Goal: Task Accomplishment & Management: Use online tool/utility

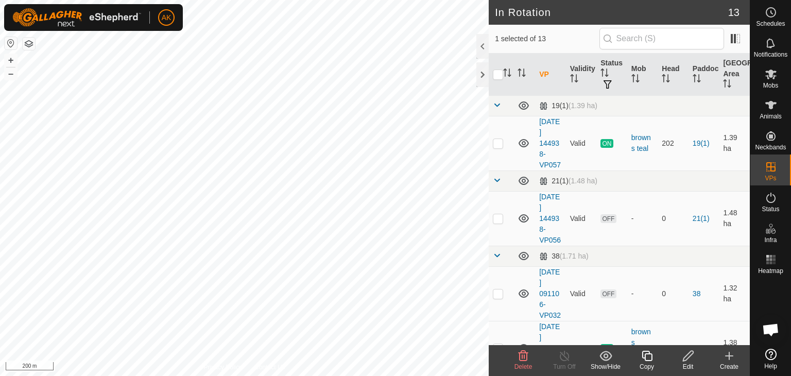
click at [521, 356] on icon at bounding box center [523, 356] width 12 height 12
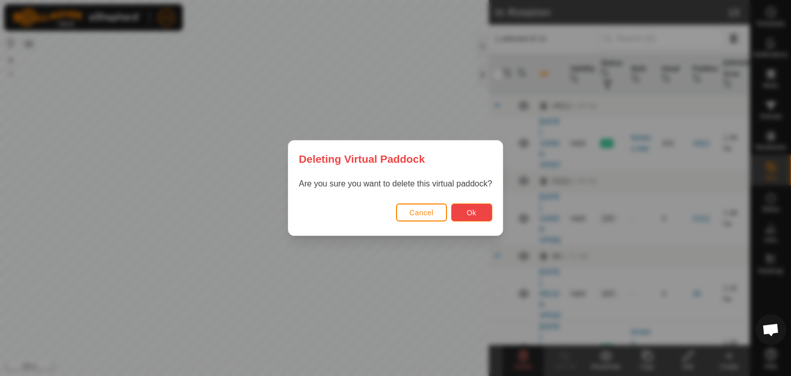
click at [463, 211] on button "Ok" at bounding box center [471, 213] width 41 height 18
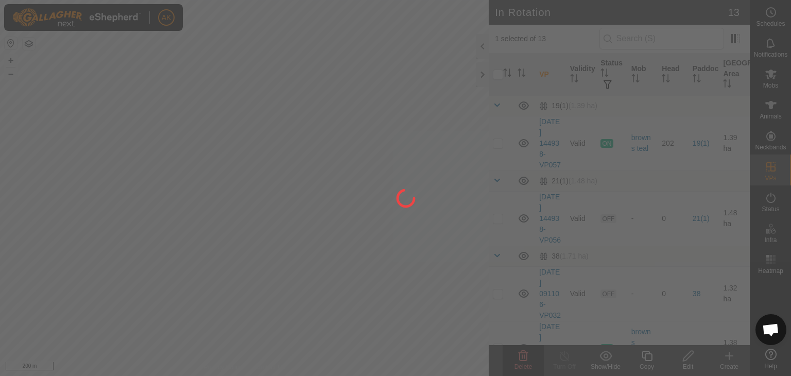
checkbox input "false"
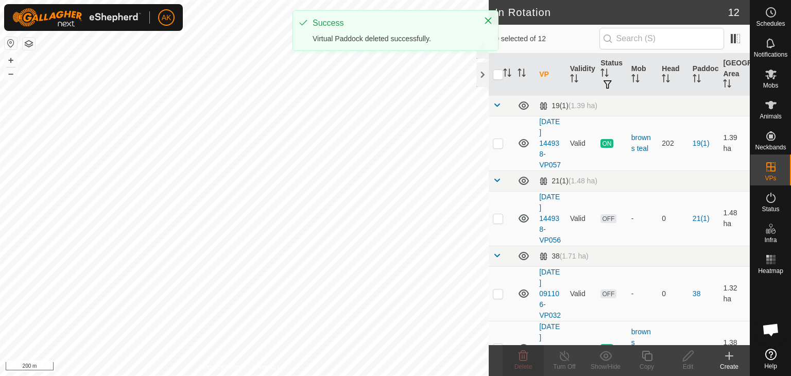
checkbox input "true"
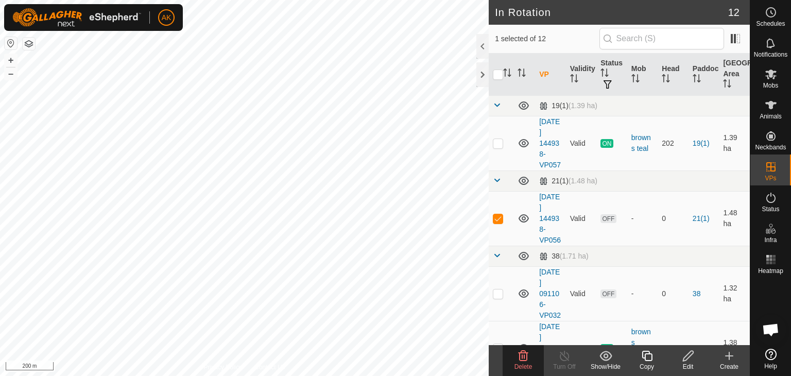
click at [527, 353] on icon at bounding box center [524, 356] width 10 height 10
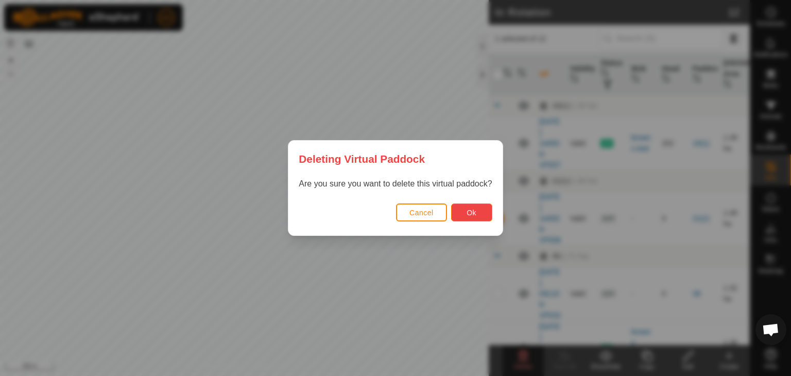
click at [468, 218] on button "Ok" at bounding box center [471, 213] width 41 height 18
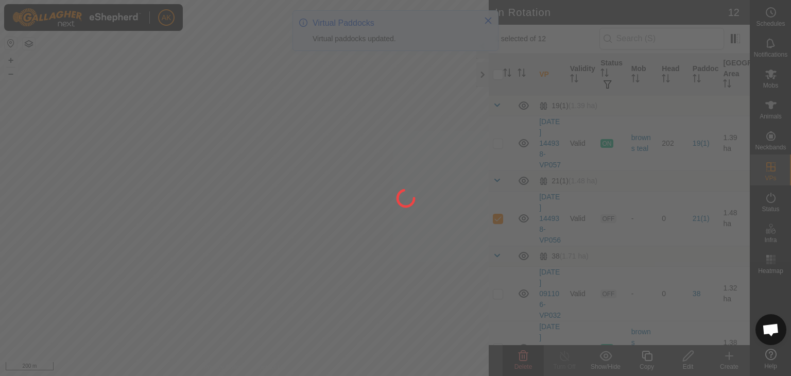
checkbox input "false"
click at [158, 239] on div at bounding box center [395, 188] width 791 height 376
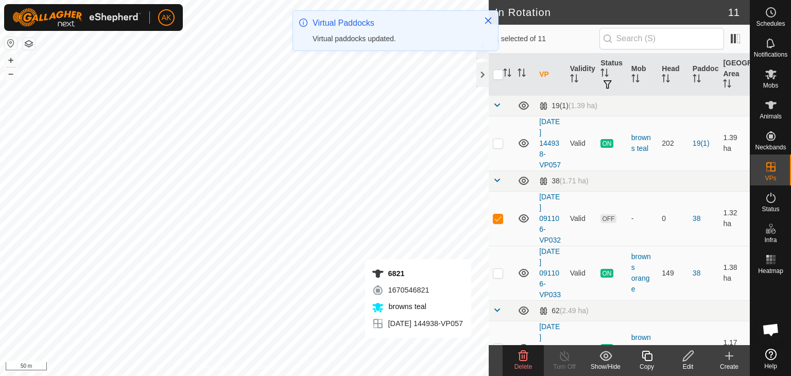
click at [518, 352] on icon at bounding box center [523, 356] width 12 height 12
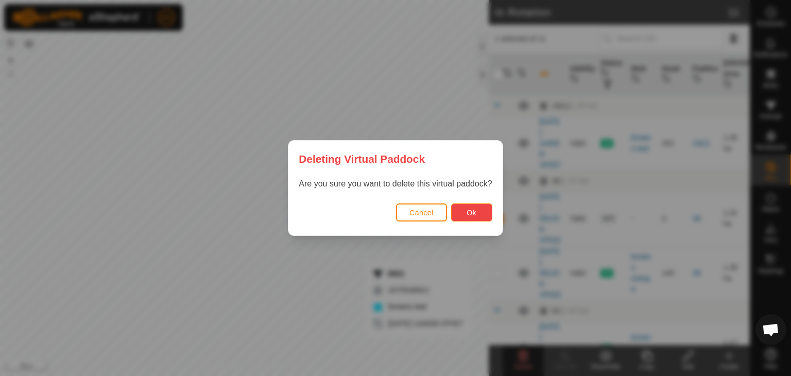
click at [475, 210] on span "Ok" at bounding box center [472, 213] width 10 height 8
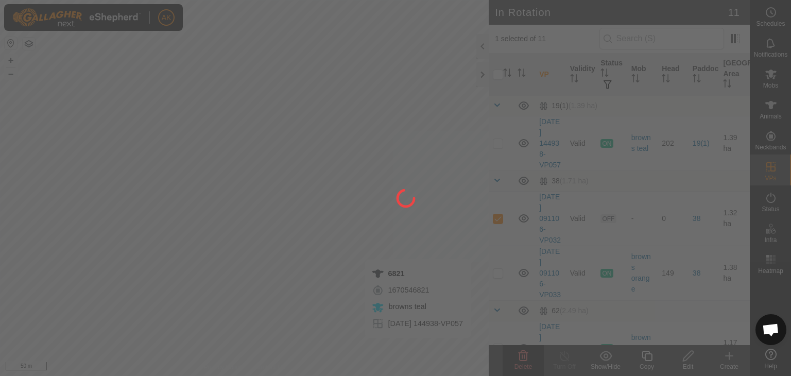
checkbox input "false"
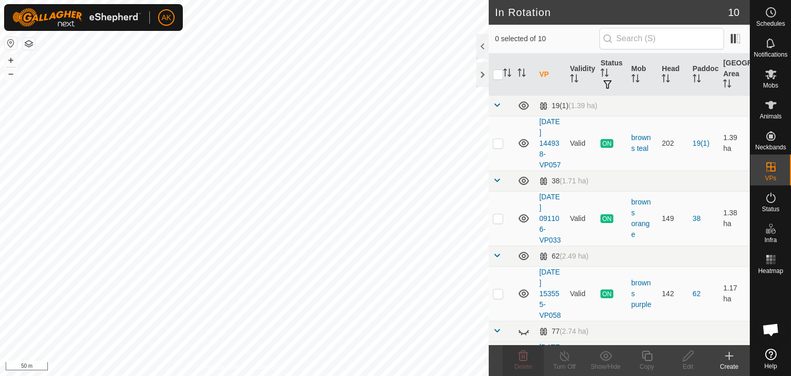
checkbox input "true"
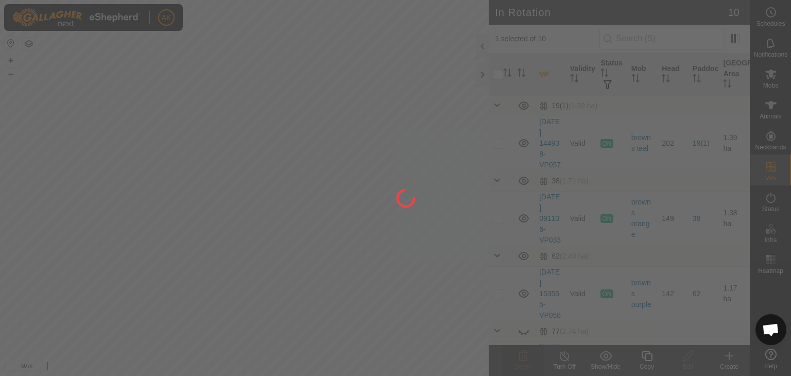
click at [330, 189] on div at bounding box center [395, 188] width 791 height 376
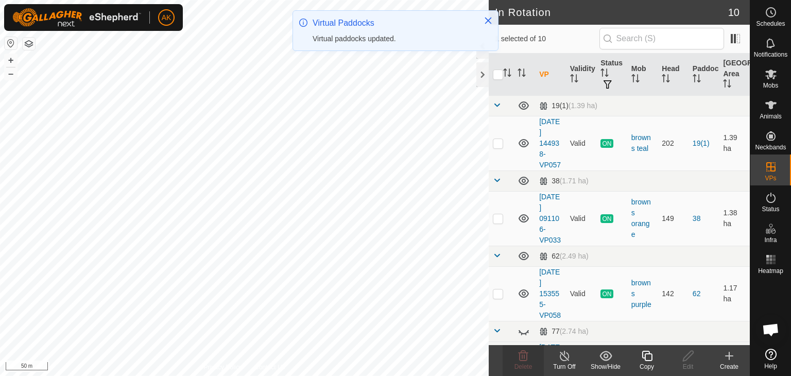
click at [651, 361] on icon at bounding box center [647, 356] width 13 height 12
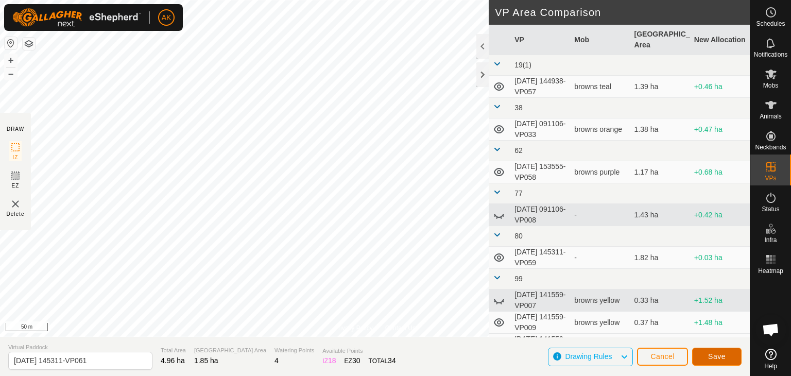
click at [715, 359] on span "Save" at bounding box center [717, 356] width 18 height 8
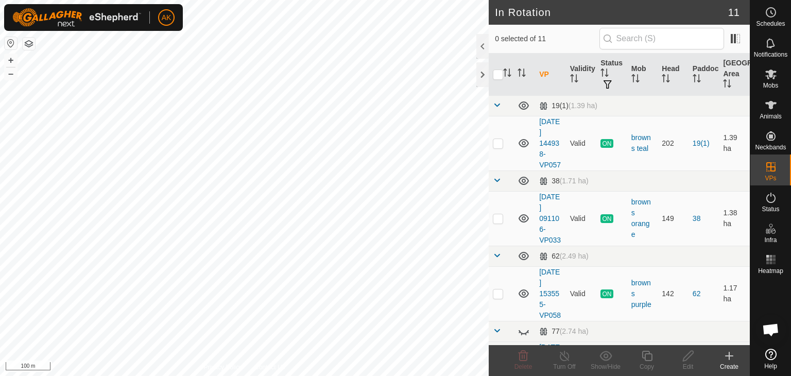
checkbox input "true"
click at [650, 354] on icon at bounding box center [647, 356] width 10 height 10
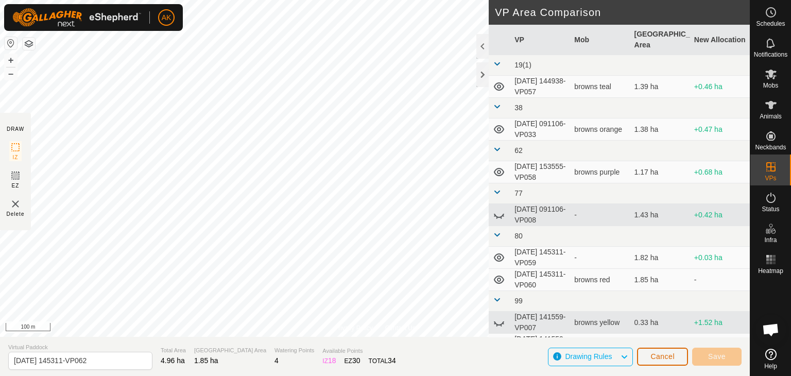
click at [659, 357] on span "Cancel" at bounding box center [663, 356] width 24 height 8
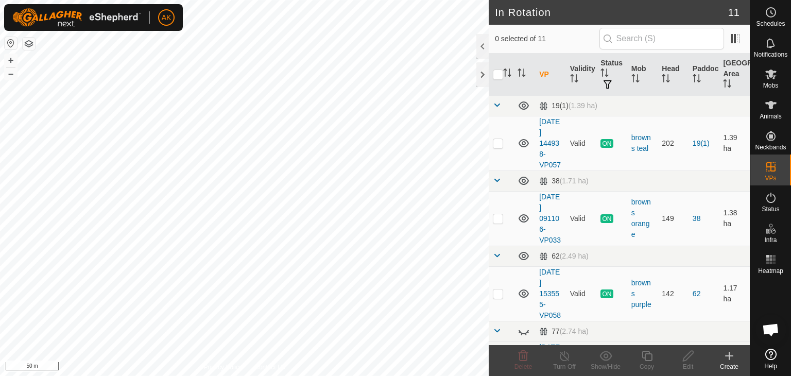
checkbox input "true"
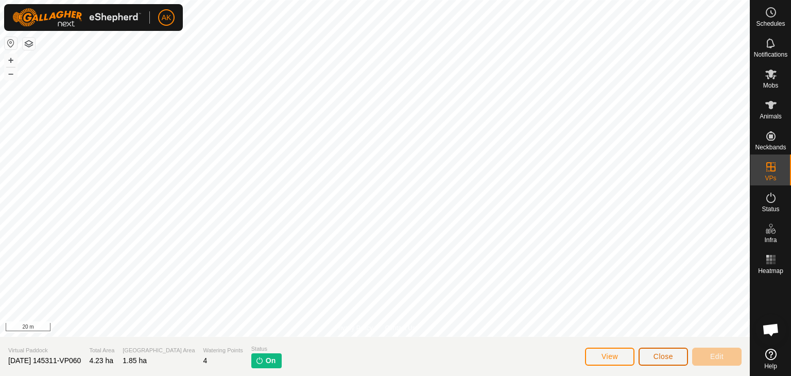
click at [674, 361] on button "Close" at bounding box center [663, 357] width 49 height 18
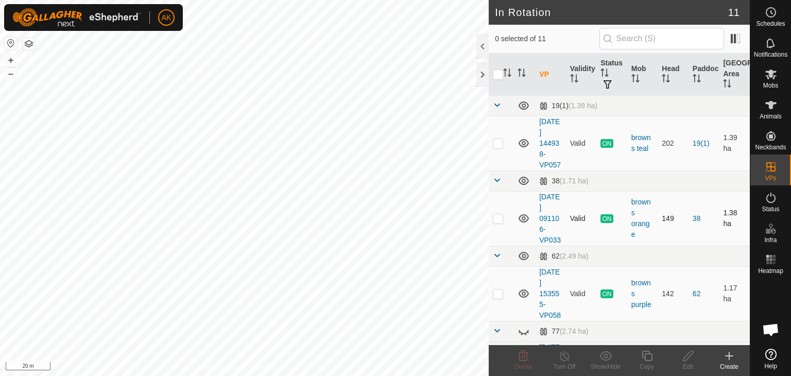
checkbox input "true"
checkbox input "false"
click at [521, 351] on icon at bounding box center [524, 356] width 10 height 10
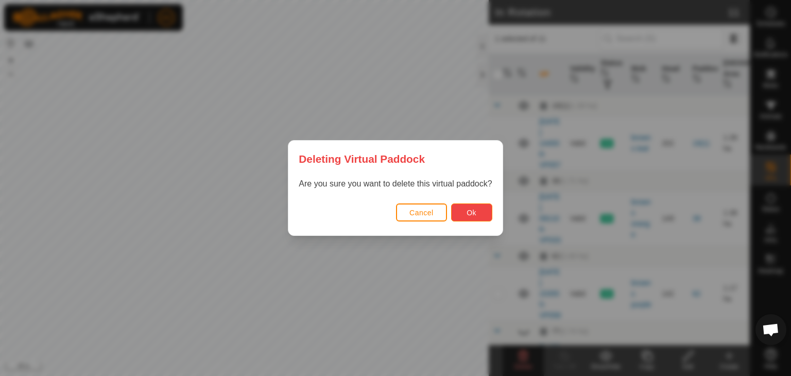
click at [477, 211] on button "Ok" at bounding box center [471, 213] width 41 height 18
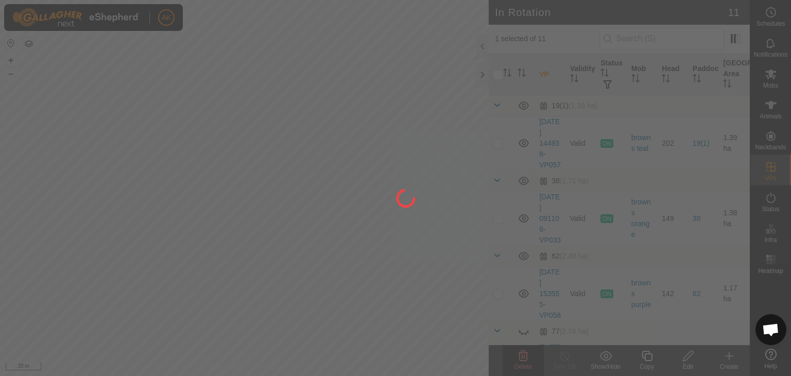
checkbox input "false"
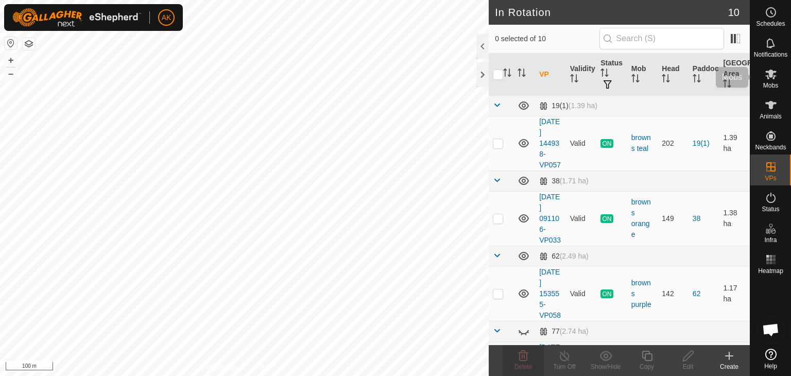
click at [772, 74] on icon at bounding box center [771, 75] width 11 height 10
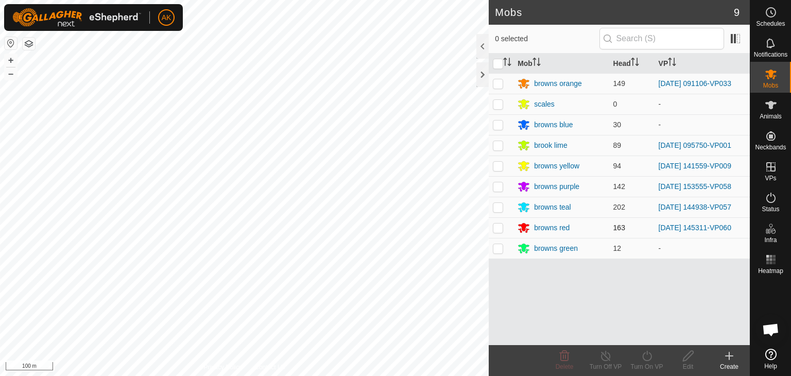
click at [496, 225] on p-checkbox at bounding box center [498, 228] width 10 height 8
checkbox input "true"
click at [653, 354] on turn-on-svg-icon at bounding box center [647, 356] width 41 height 12
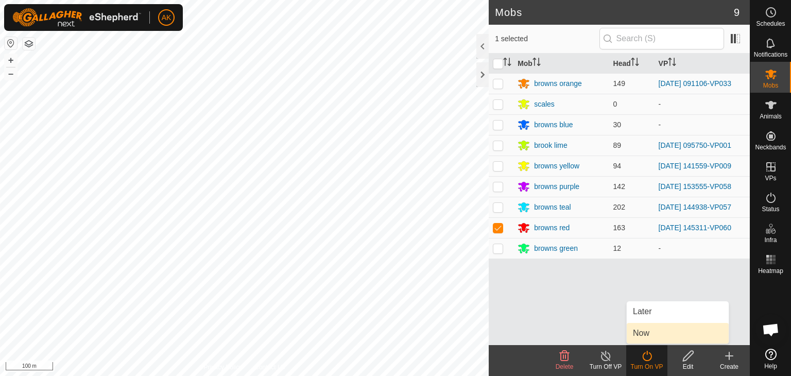
click at [637, 323] on link "Now" at bounding box center [678, 333] width 102 height 21
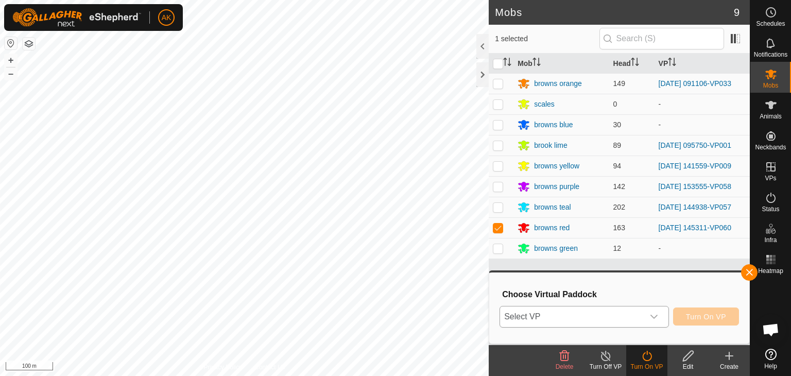
click at [541, 325] on span "Select VP" at bounding box center [572, 317] width 144 height 21
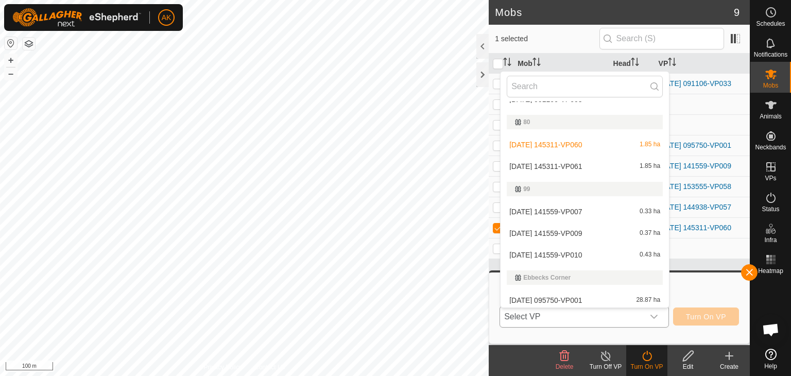
scroll to position [175, 0]
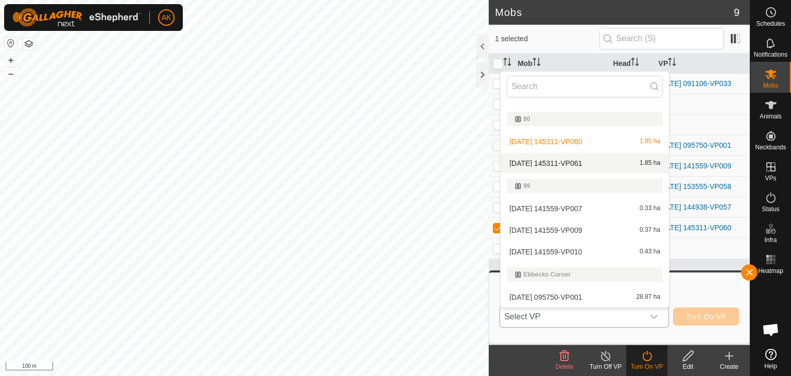
click at [539, 165] on li "[DATE] 145311-VP061 1.85 ha" at bounding box center [585, 163] width 168 height 21
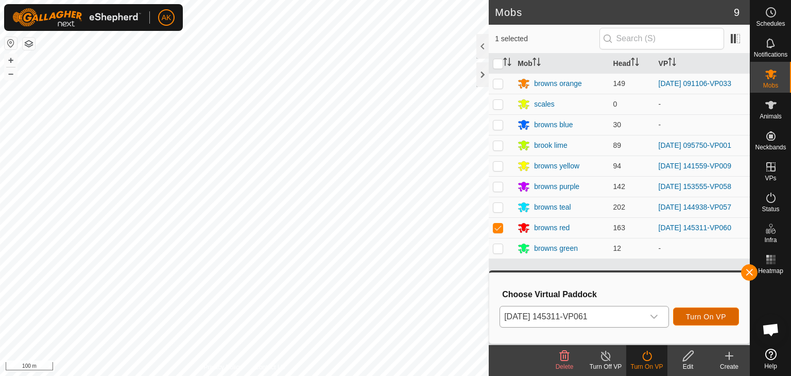
click at [699, 321] on button "Turn On VP" at bounding box center [706, 317] width 66 height 18
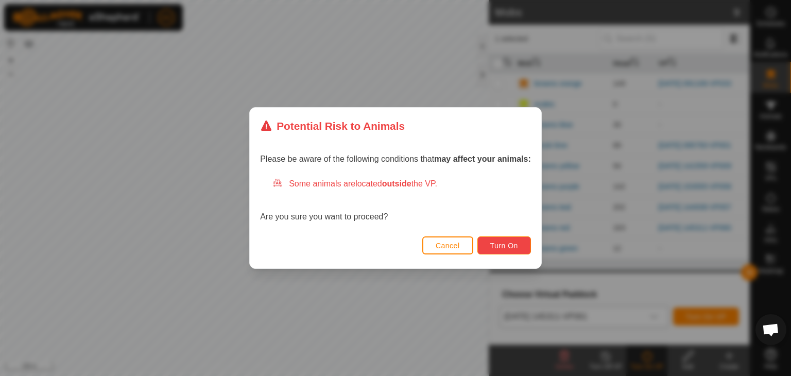
click at [497, 240] on button "Turn On" at bounding box center [505, 245] width 54 height 18
